Goal: Contribute content

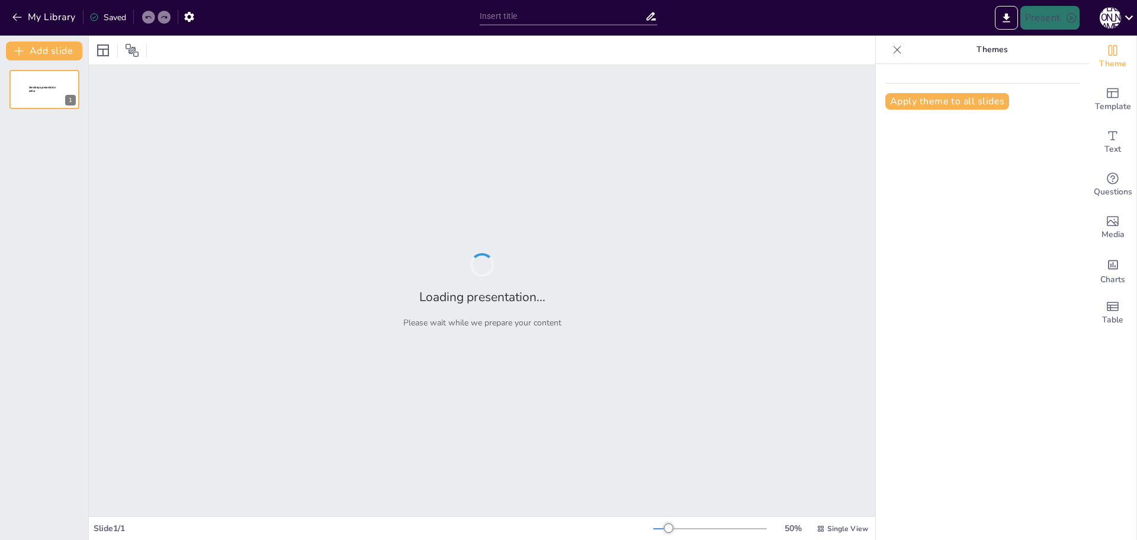
type input "New Sendsteps"
type input "FRECUENCIA DE PACIENTES CON TUMORES RELACIONADOS A [MEDICAL_DATA][PERSON_NAME]"
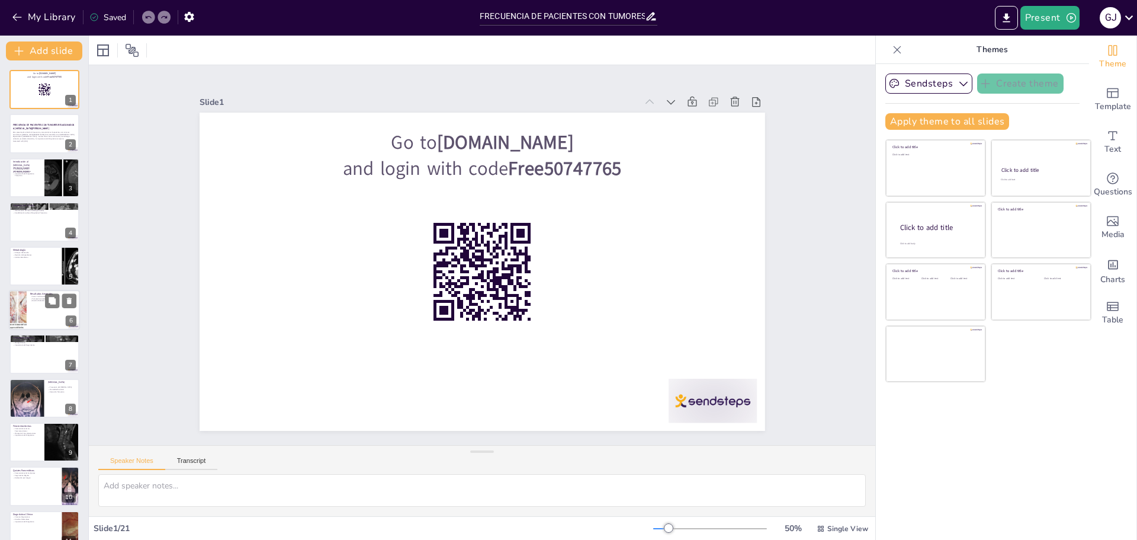
checkbox input "true"
click at [31, 291] on div at bounding box center [44, 310] width 71 height 40
type textarea "La identificación de 5 casos confirmados de síndrome de VHL es un hallazgo sign…"
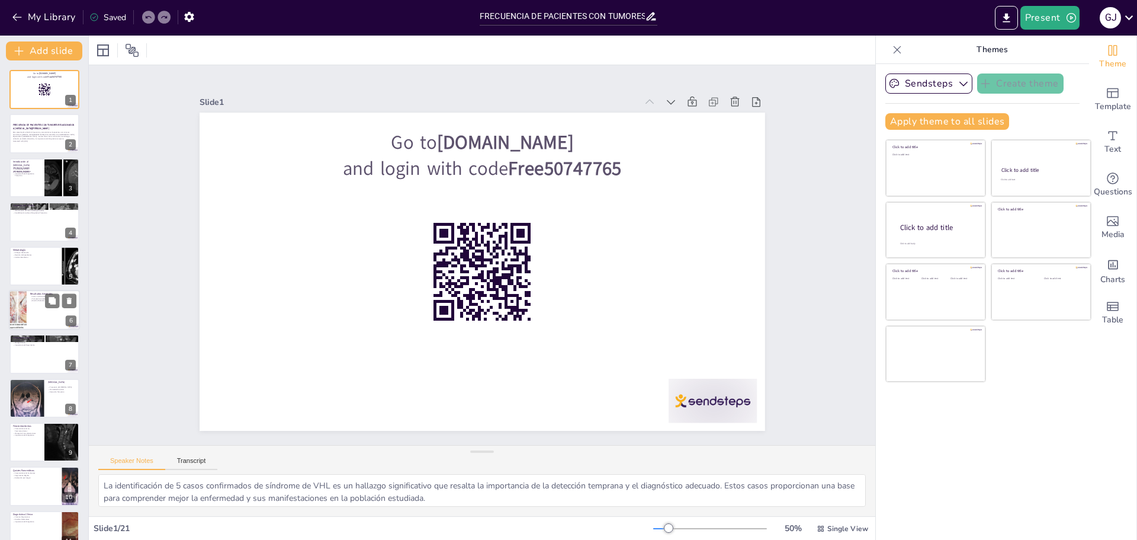
scroll to position [10, 0]
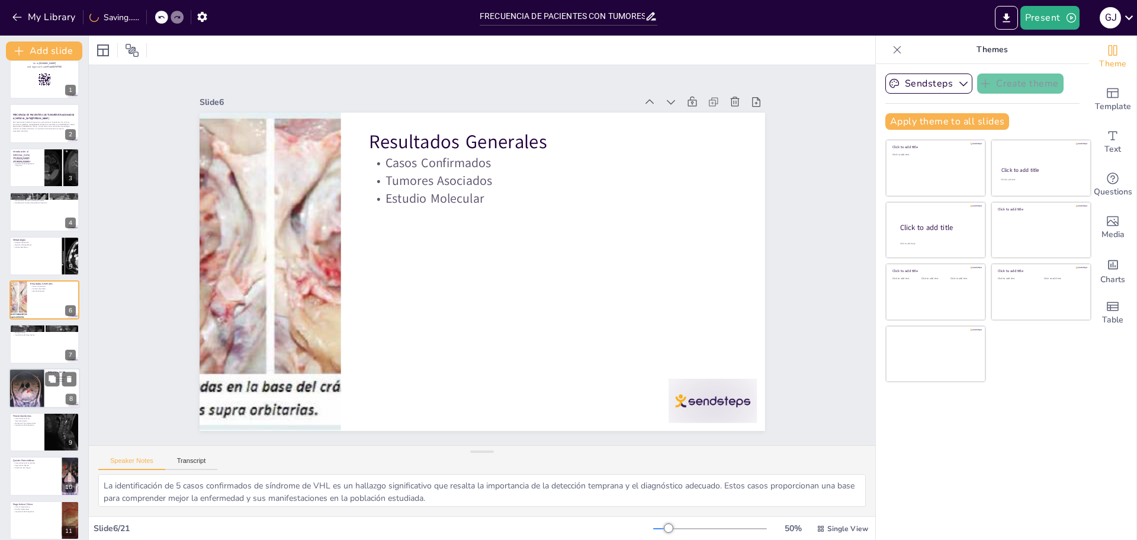
checkbox input "true"
click at [15, 377] on div at bounding box center [27, 388] width 36 height 42
type textarea "La alta frecuencia del [MEDICAL_DATA] en pacientes con VHL subraya la importanc…"
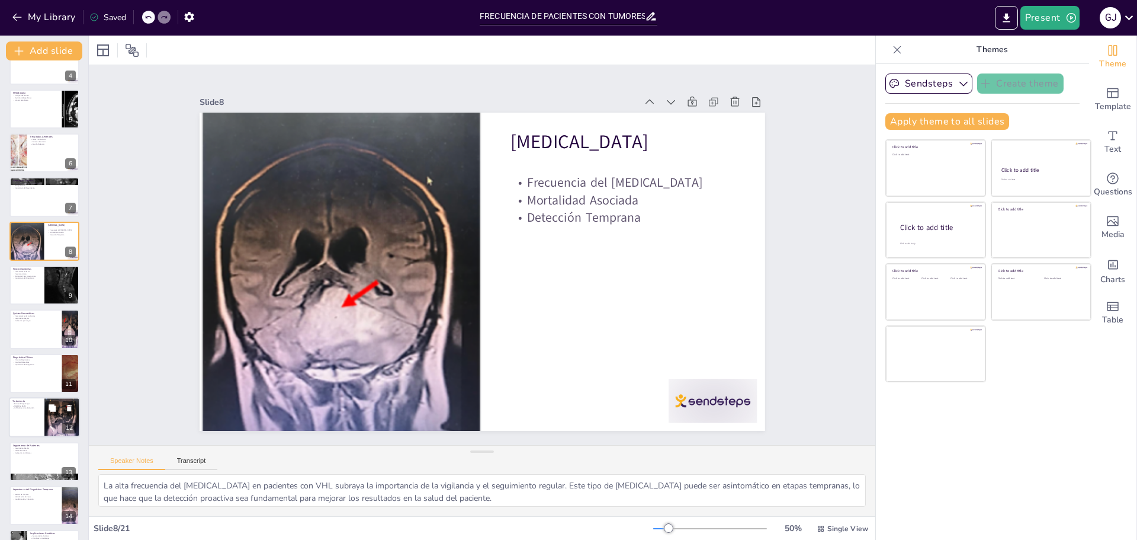
checkbox input "true"
click at [41, 397] on div "Tratamiento Extirpación Quirúrgica [MEDICAL_DATA] Inhibidores como Belzutifan 12" at bounding box center [44, 417] width 71 height 40
type textarea "Lo ipsumdolors ametconsec ad el seddoeiusm tempo in ut laboreetdol ma ali enima…"
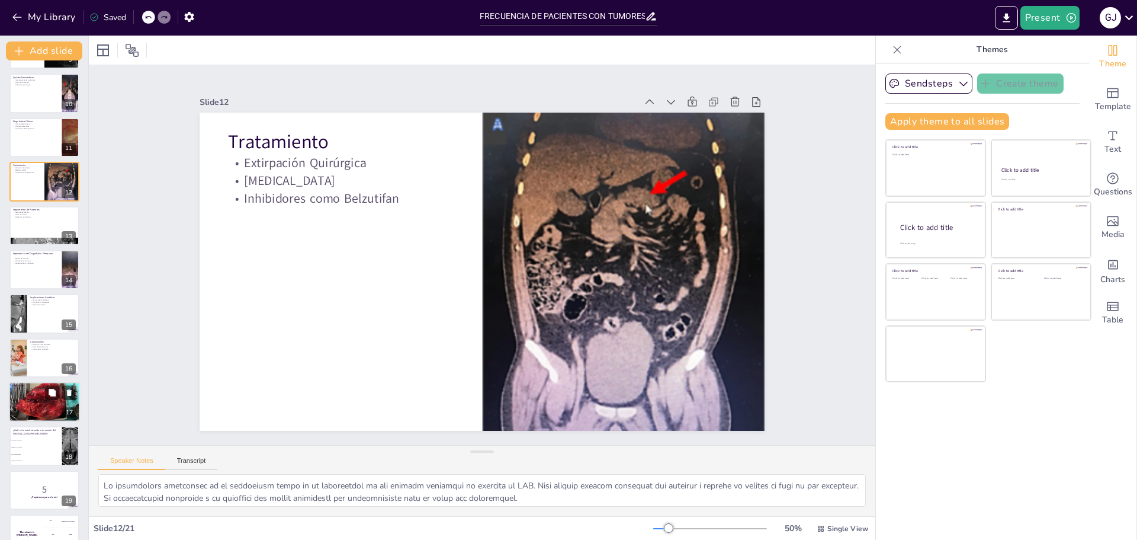
checkbox input "true"
click at [42, 399] on div at bounding box center [44, 401] width 71 height 95
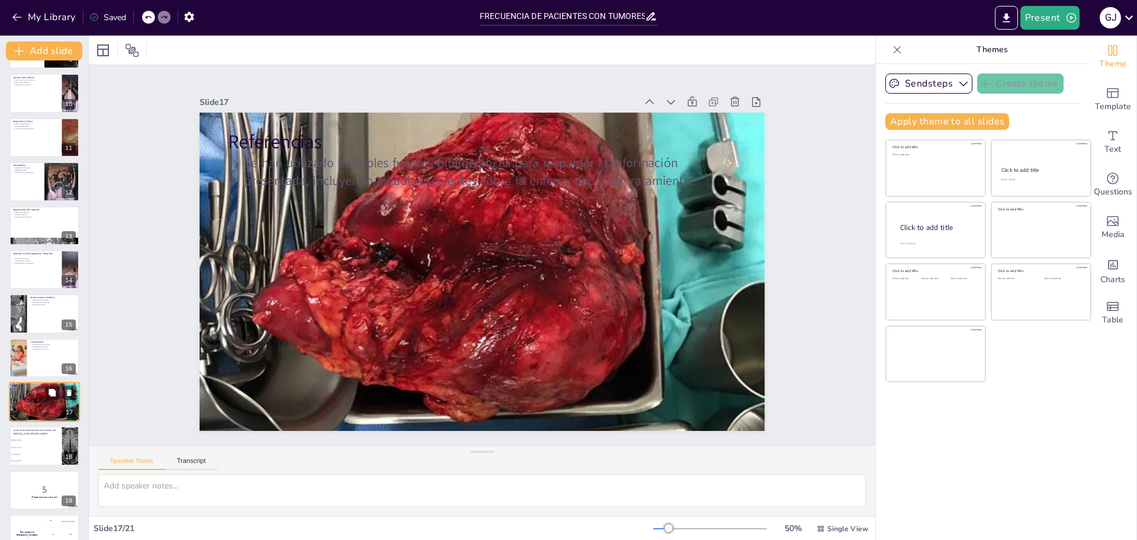
scroll to position [460, 0]
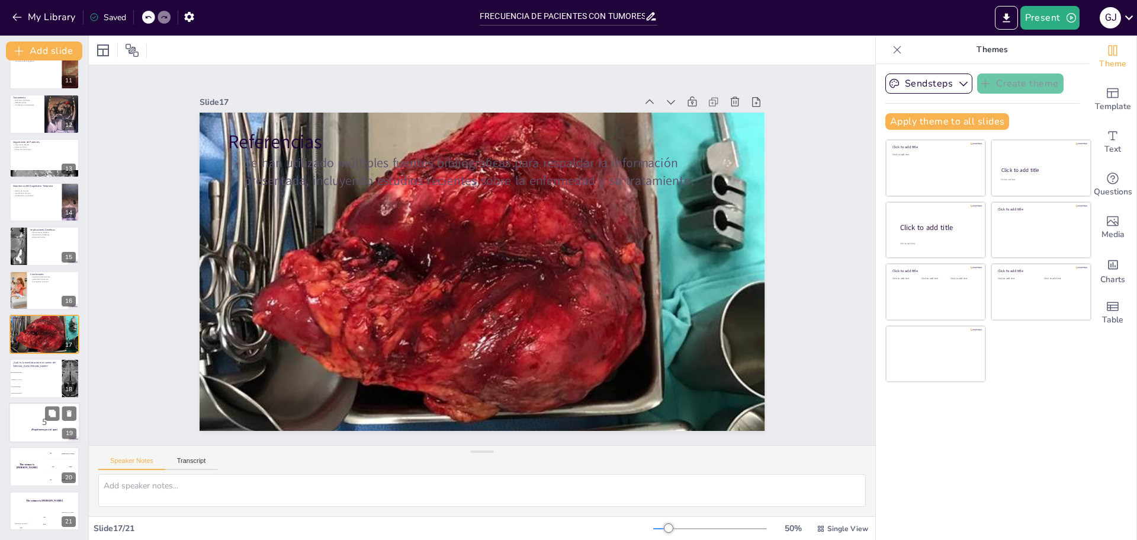
click at [33, 422] on p "5" at bounding box center [44, 421] width 64 height 13
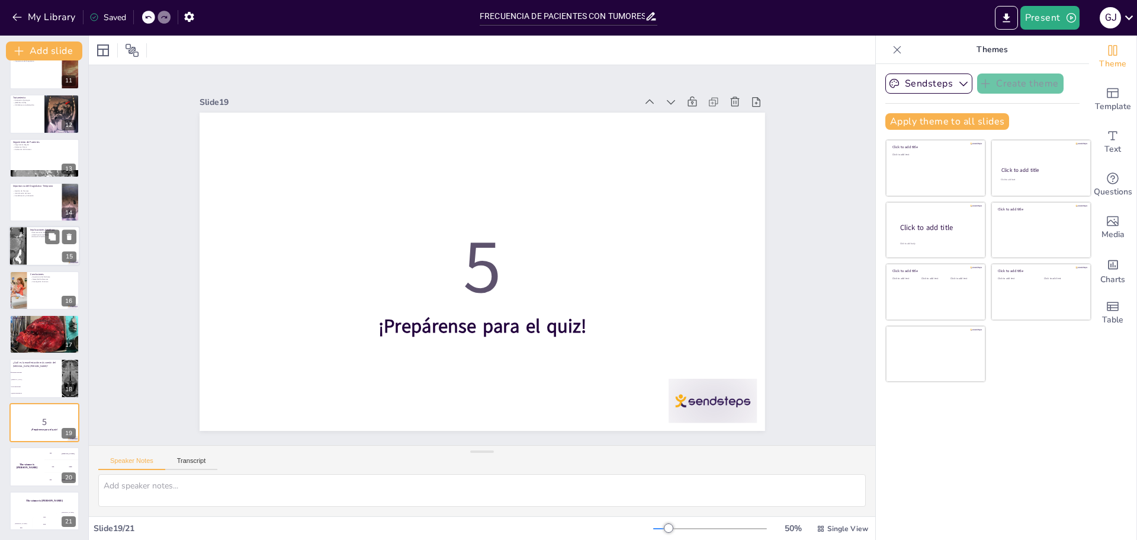
checkbox input "true"
click at [28, 239] on div at bounding box center [44, 246] width 71 height 40
type textarea "El asesoramiento genético es un componente crítico en el manejo del síndrome de…"
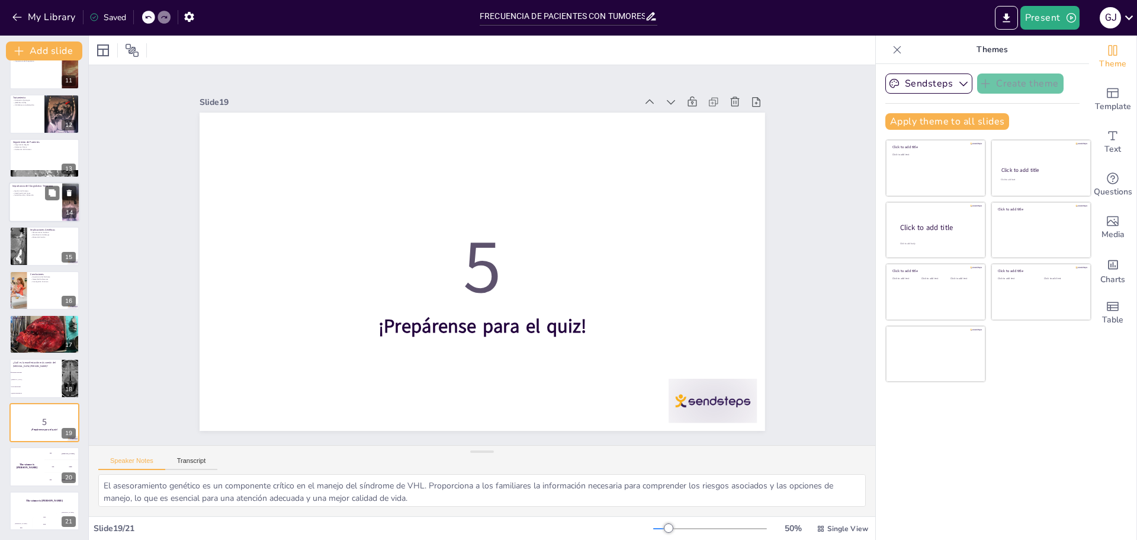
scroll to position [406, 0]
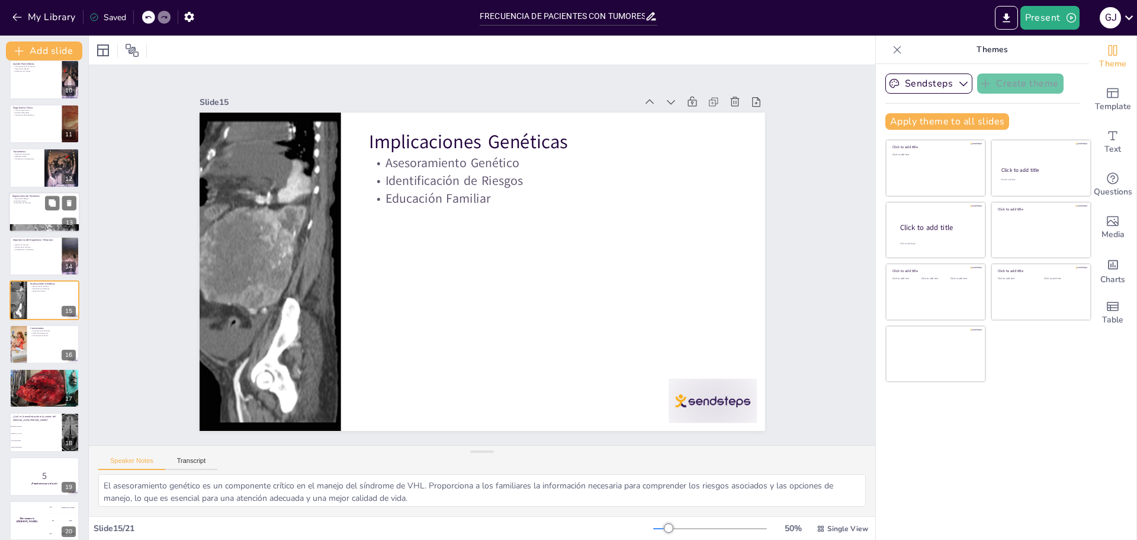
checkbox input "true"
click at [43, 205] on div at bounding box center [44, 212] width 71 height 40
type textarea "El seguimiento regular de los pacientes con VHL es fundamental para garantizar …"
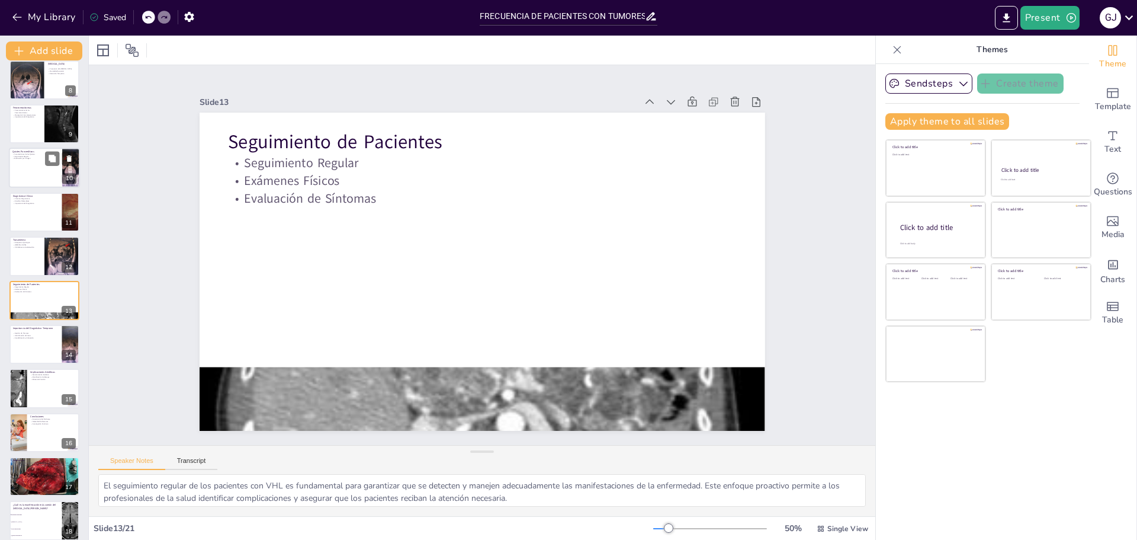
checkbox input "true"
click at [33, 163] on div at bounding box center [44, 168] width 71 height 40
type textarea "Conocer las características de los quistes pancreáticos en pacientes con VHL es…"
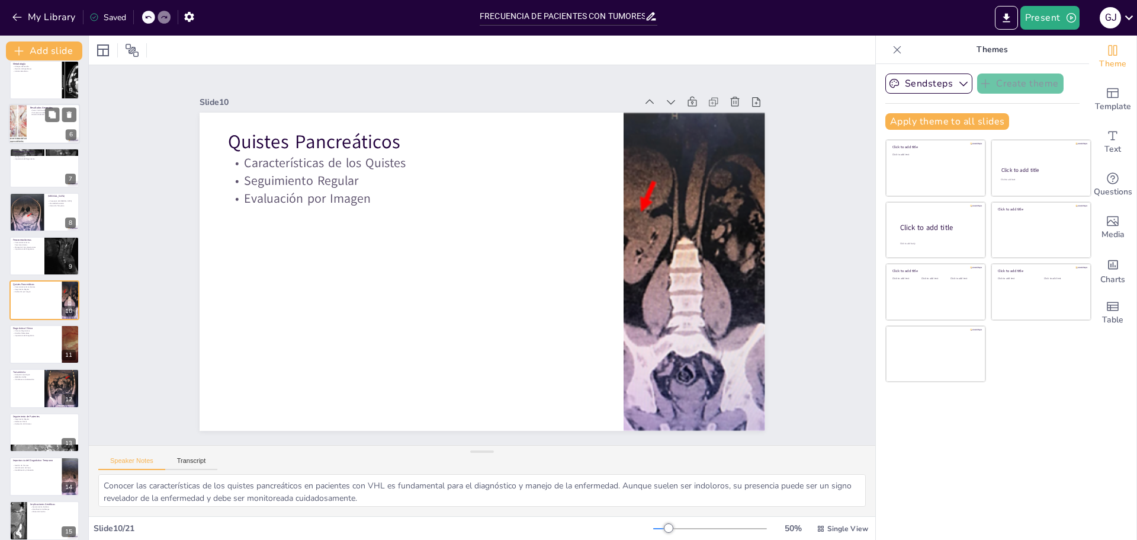
checkbox input "true"
click at [36, 120] on div at bounding box center [44, 124] width 71 height 40
type textarea "La identificación de 5 casos confirmados de síndrome de VHL es un hallazgo sign…"
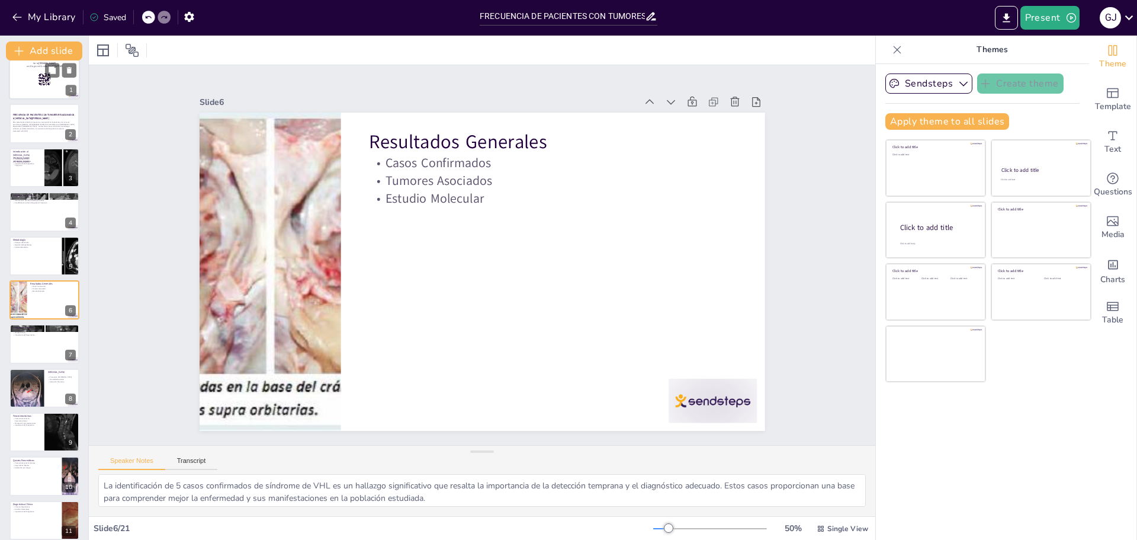
checkbox input "true"
click at [31, 90] on div at bounding box center [44, 79] width 71 height 40
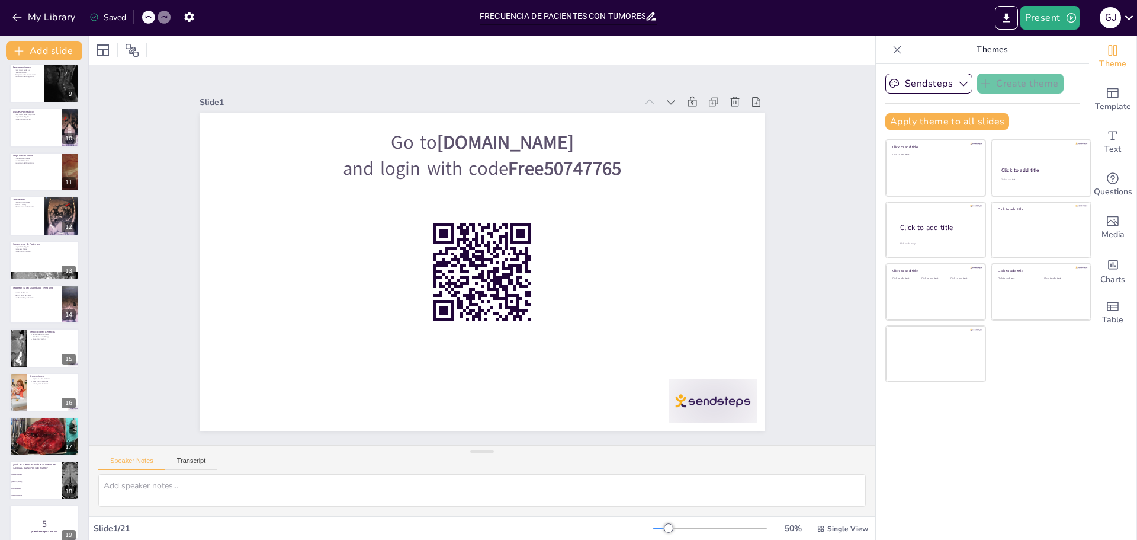
scroll to position [460, 0]
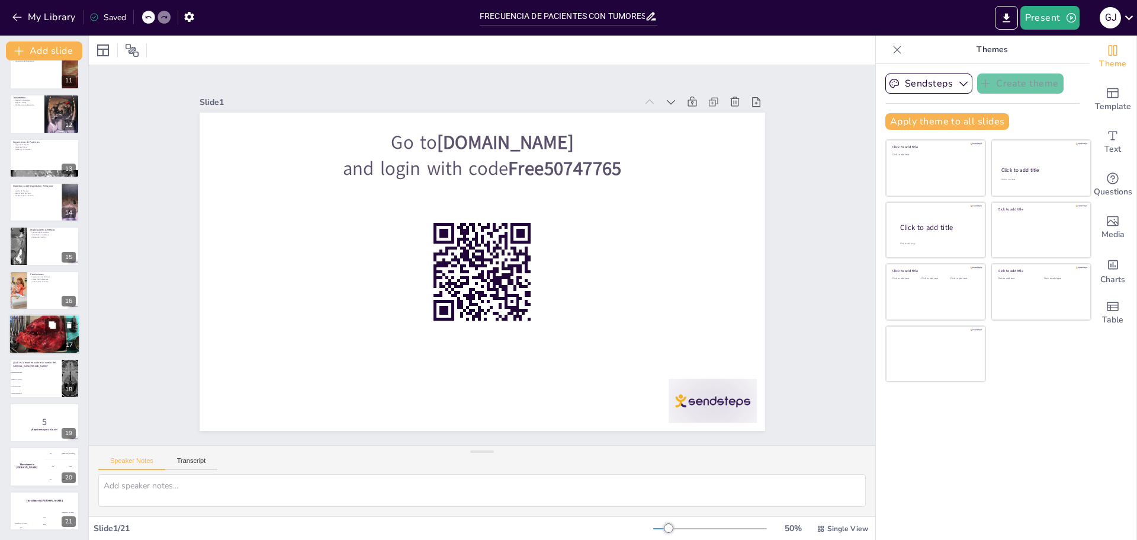
click at [41, 351] on div at bounding box center [44, 334] width 71 height 95
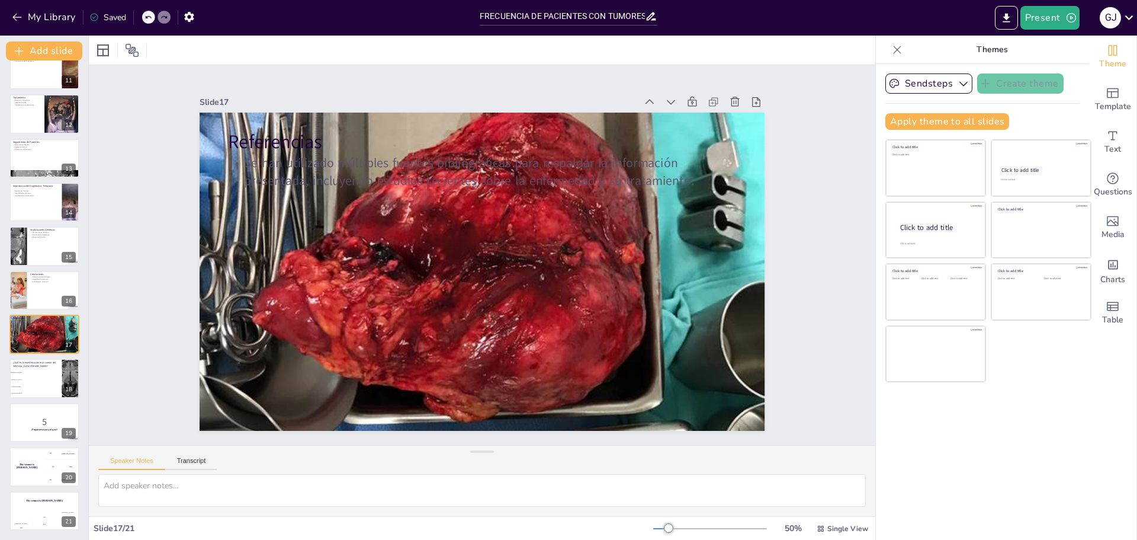
checkbox input "true"
